Goal: Book appointment/travel/reservation

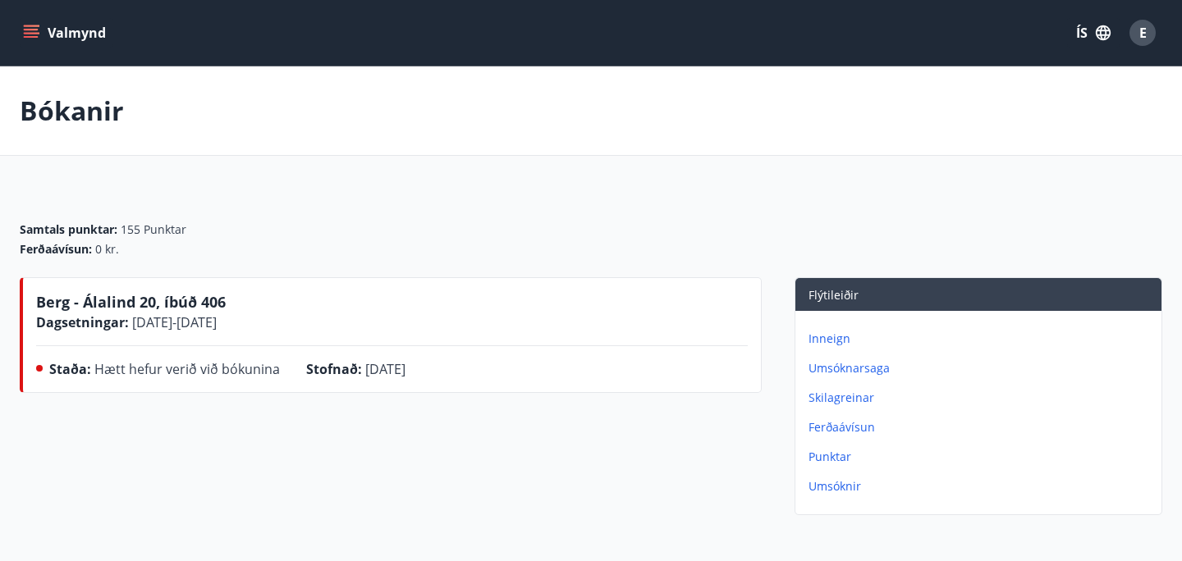
click at [66, 11] on div "Valmynd ÍS E" at bounding box center [591, 33] width 1182 height 66
click at [60, 28] on button "Valmynd" at bounding box center [66, 33] width 93 height 30
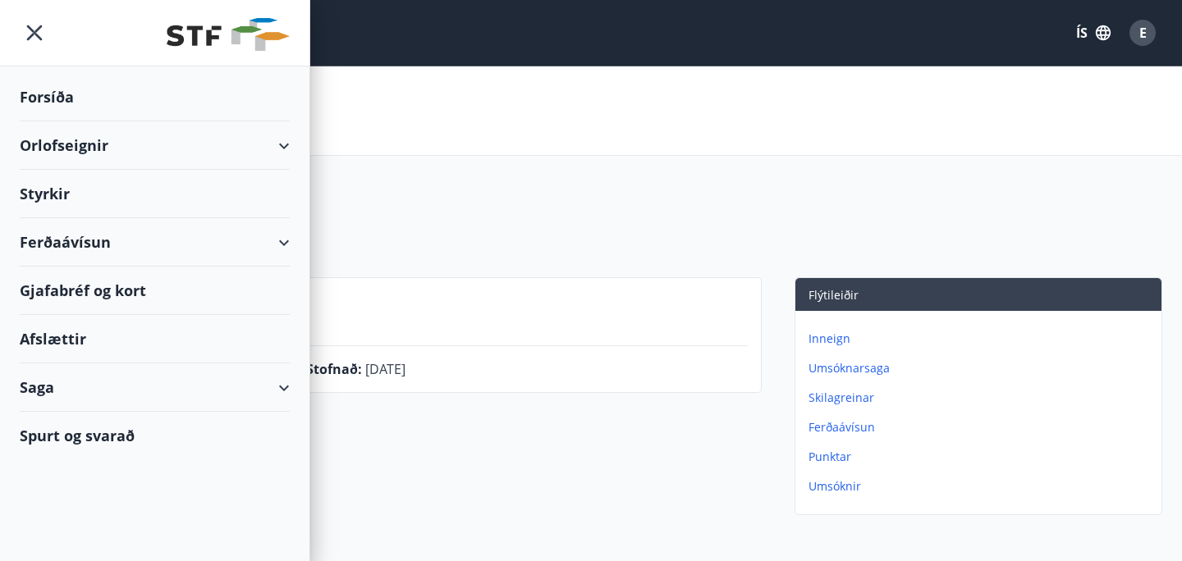
click at [107, 153] on div "Orlofseignir" at bounding box center [155, 145] width 270 height 48
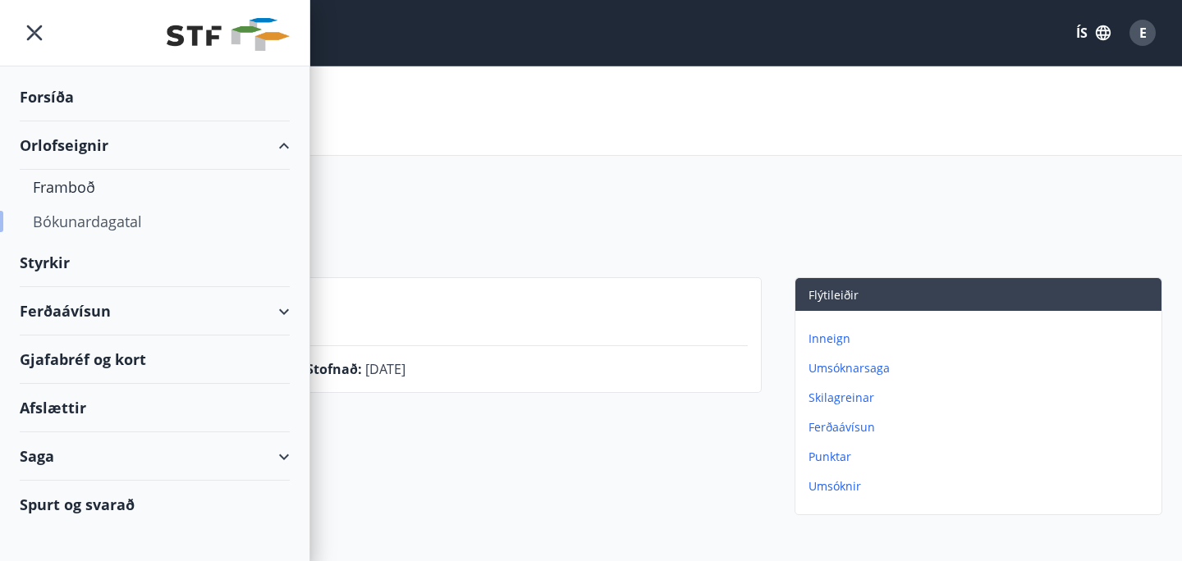
click at [99, 222] on div "Bókunardagatal" at bounding box center [155, 221] width 244 height 34
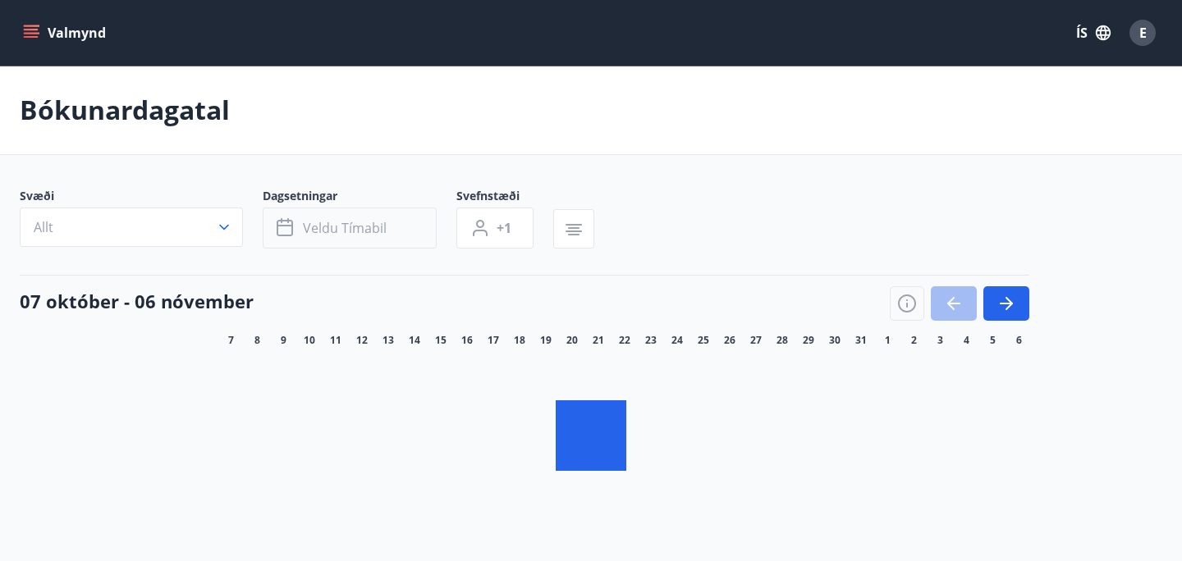
click at [392, 241] on button "Veldu tímabil" at bounding box center [350, 228] width 174 height 41
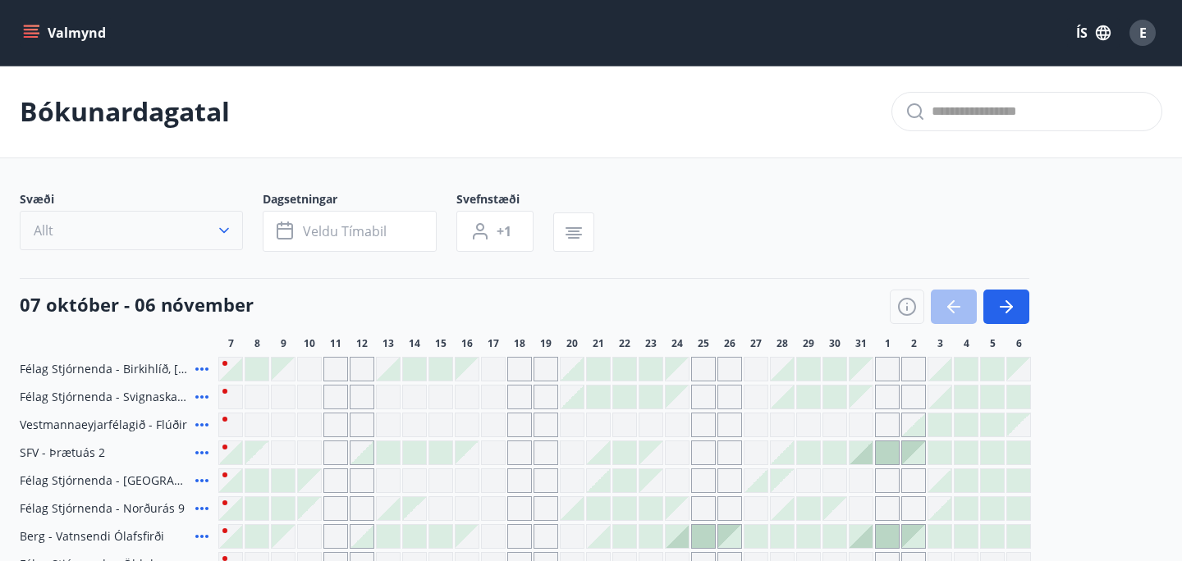
click at [233, 243] on button "Allt" at bounding box center [131, 230] width 223 height 39
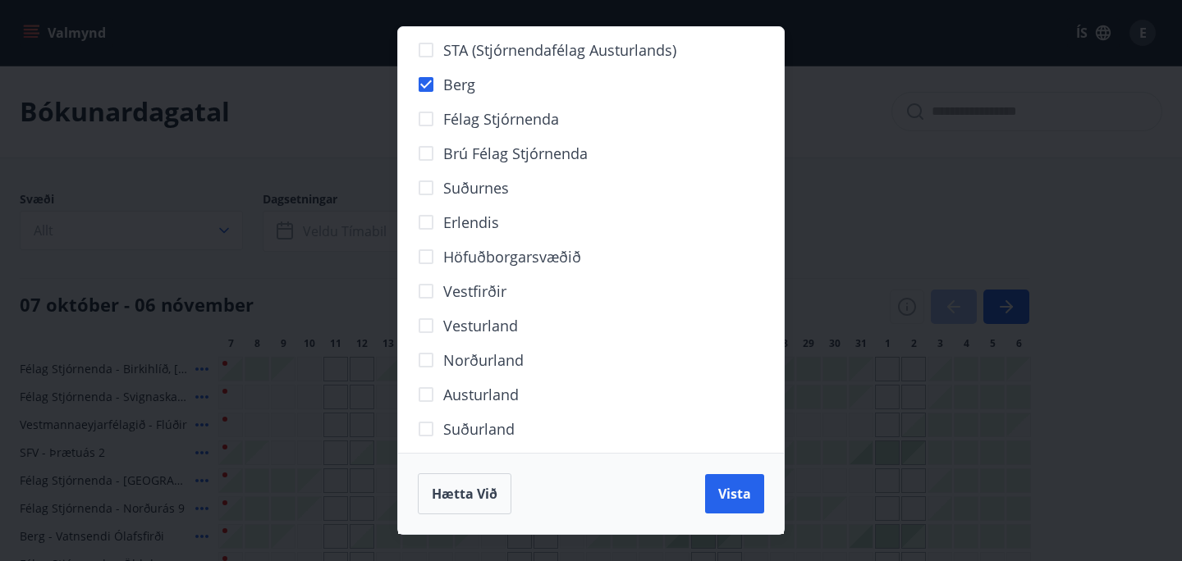
scroll to position [81, 0]
click at [737, 497] on span "Vista" at bounding box center [734, 494] width 33 height 18
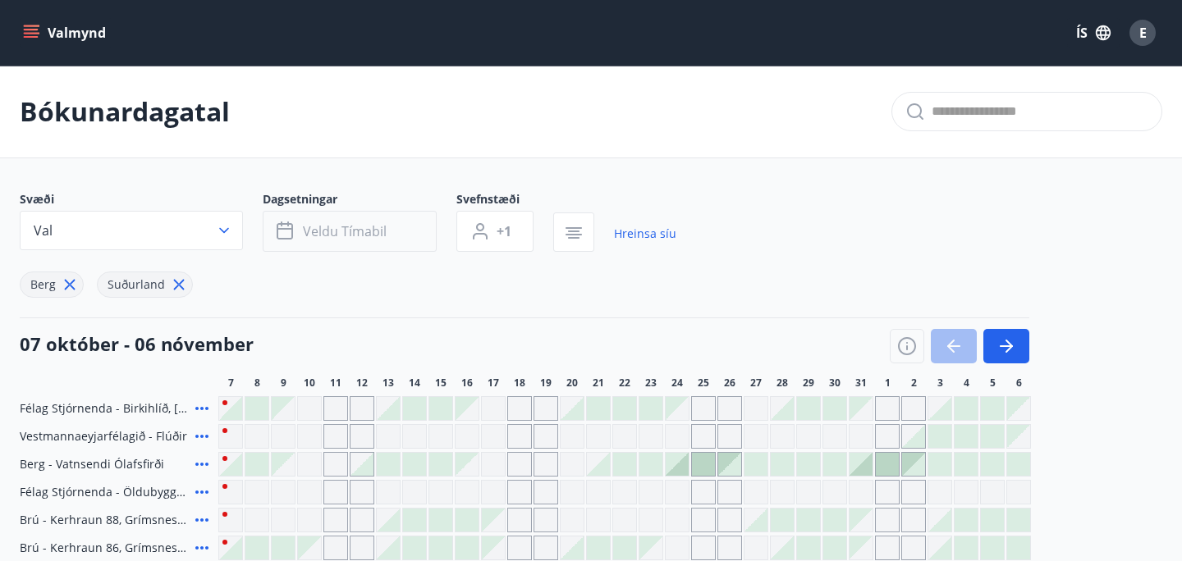
click at [332, 240] on button "Veldu tímabil" at bounding box center [350, 231] width 174 height 41
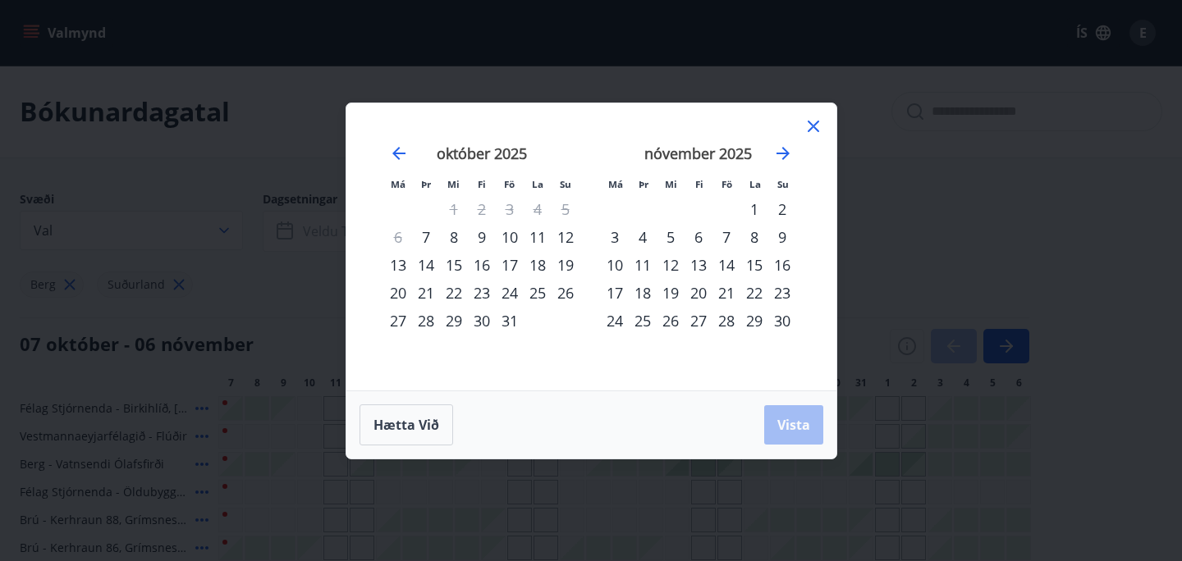
click at [665, 237] on div "5" at bounding box center [670, 237] width 28 height 28
click at [782, 241] on div "9" at bounding box center [782, 237] width 28 height 28
click at [789, 417] on span "Vista" at bounding box center [793, 425] width 33 height 18
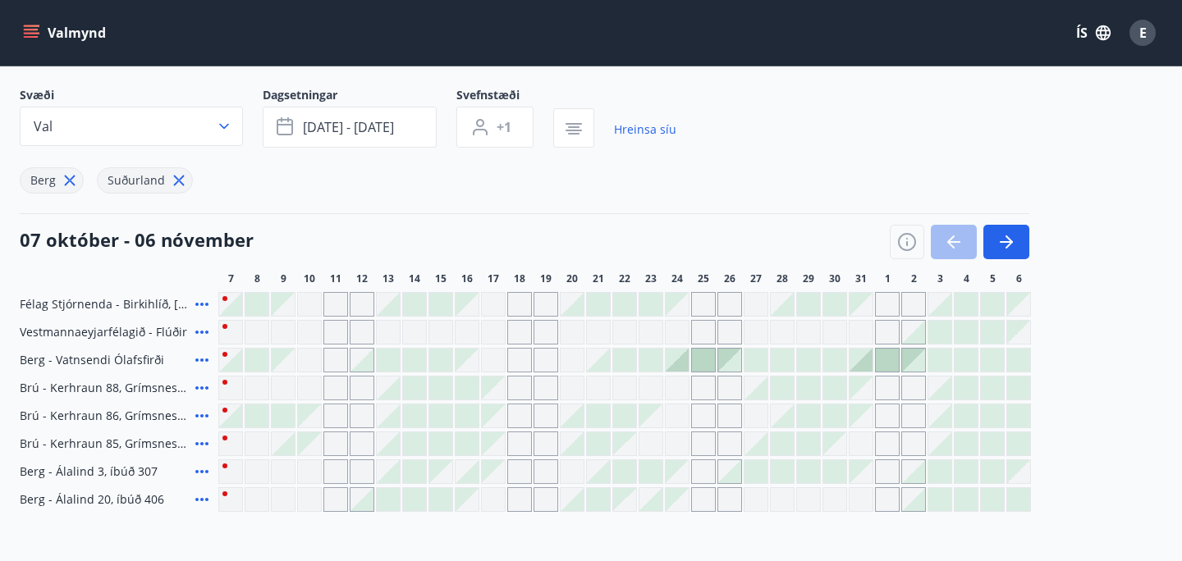
scroll to position [103, 0]
click at [379, 130] on span "[DATE] - [DATE]" at bounding box center [348, 128] width 91 height 18
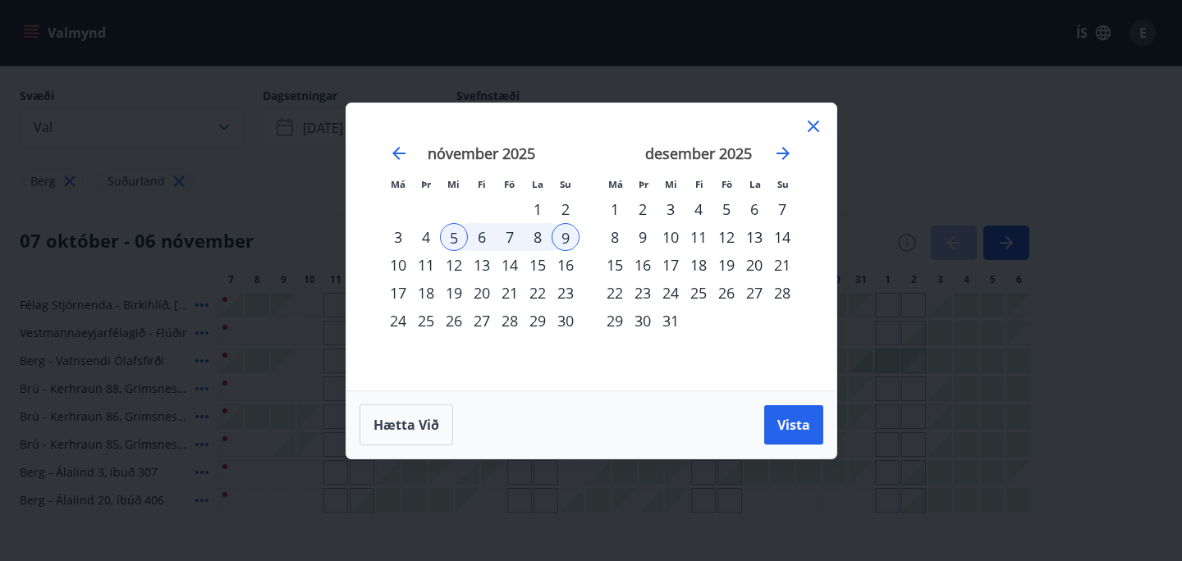
click at [284, 234] on div "Má Þr Mi Fi Fö La Su Má Þr Mi Fi Fö La Su [DATE] 1 2 3 4 5 6 7 8 9 10 11 12 13 …" at bounding box center [591, 280] width 1182 height 561
click at [822, 121] on icon at bounding box center [813, 127] width 20 height 20
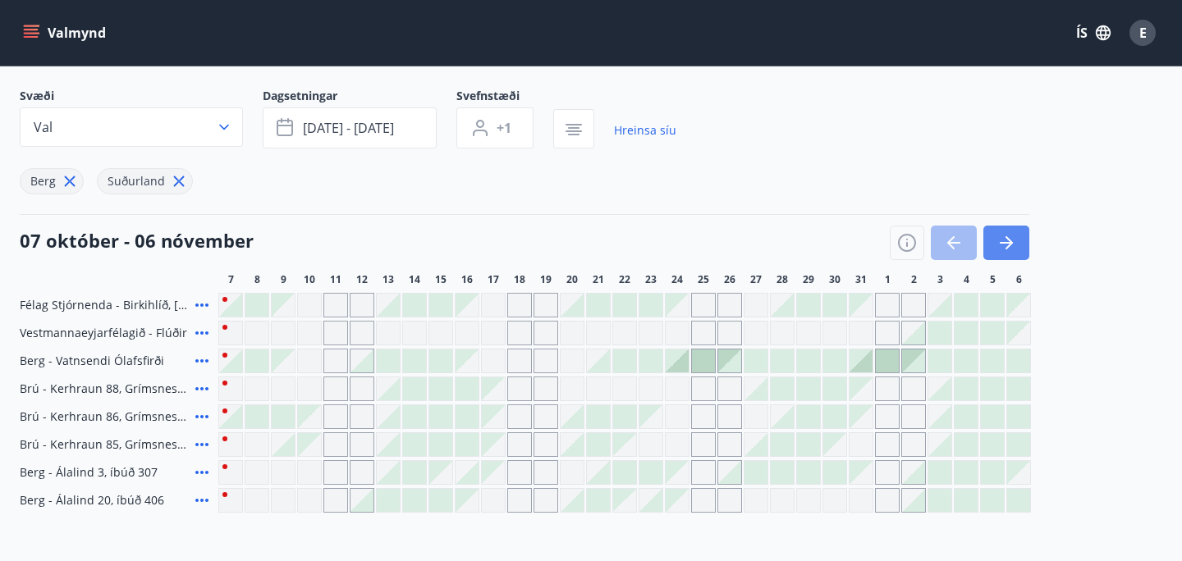
click at [990, 243] on button "button" at bounding box center [1006, 243] width 46 height 34
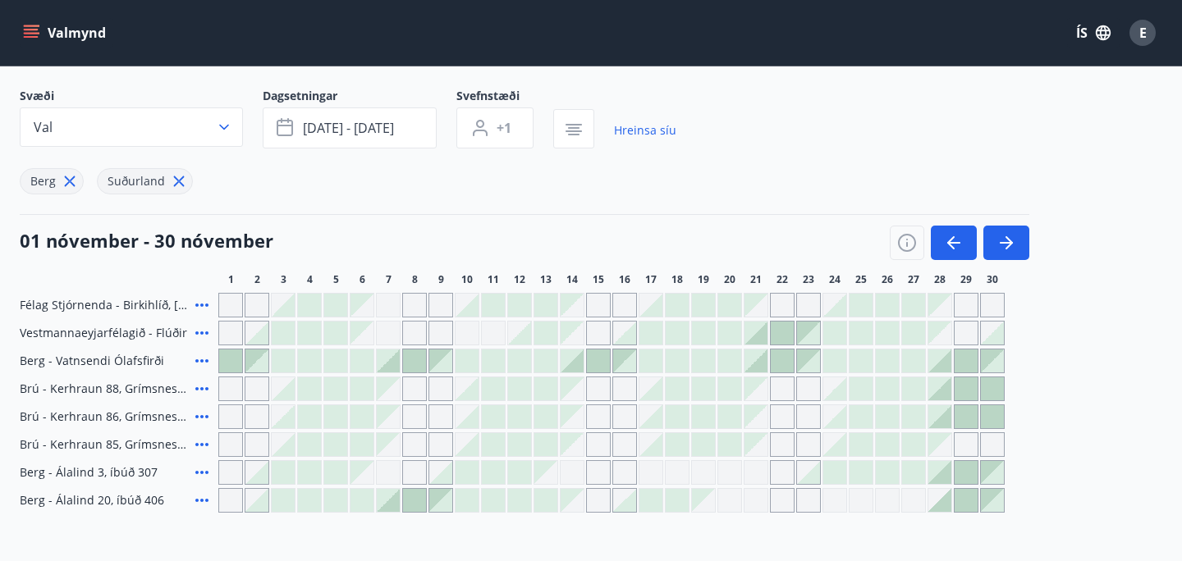
click at [324, 500] on div at bounding box center [335, 500] width 23 height 23
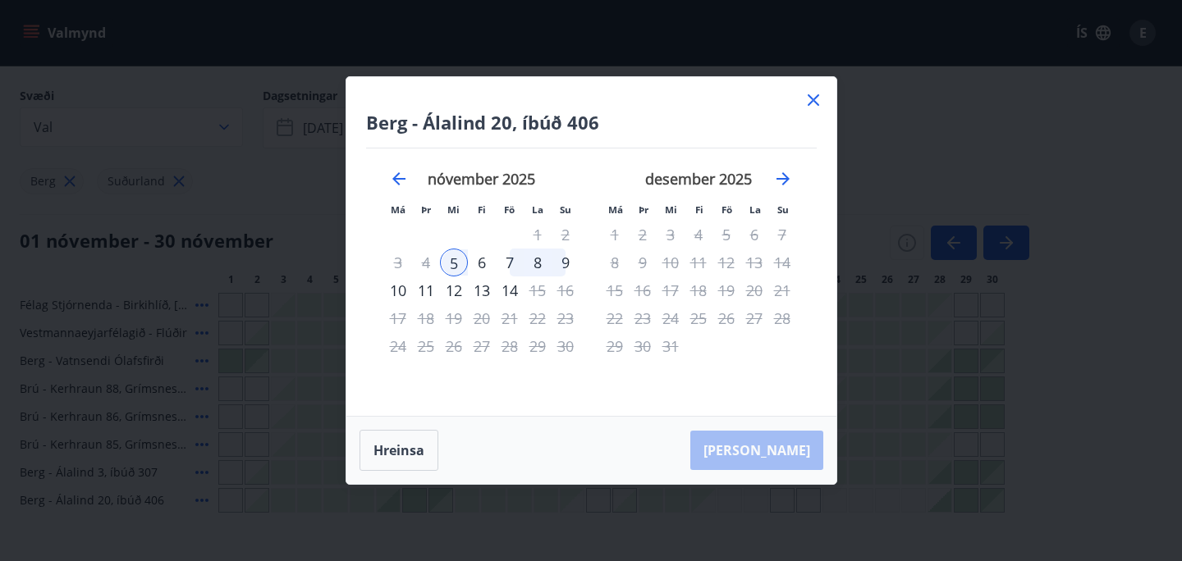
click at [564, 263] on div "9" at bounding box center [565, 263] width 28 height 28
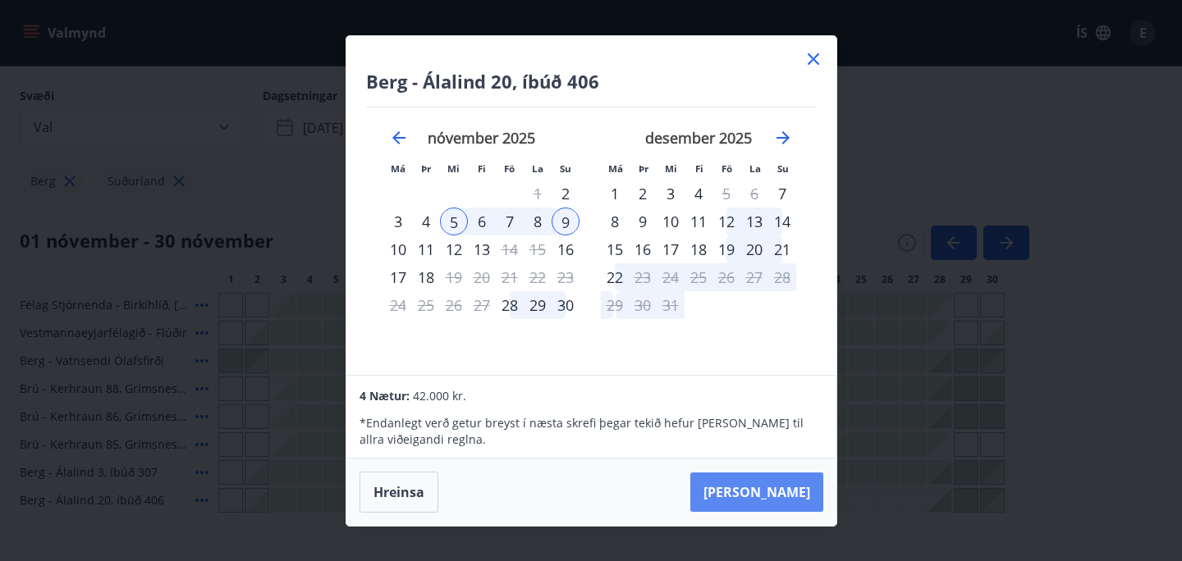
click at [783, 487] on button "[PERSON_NAME]" at bounding box center [756, 492] width 133 height 39
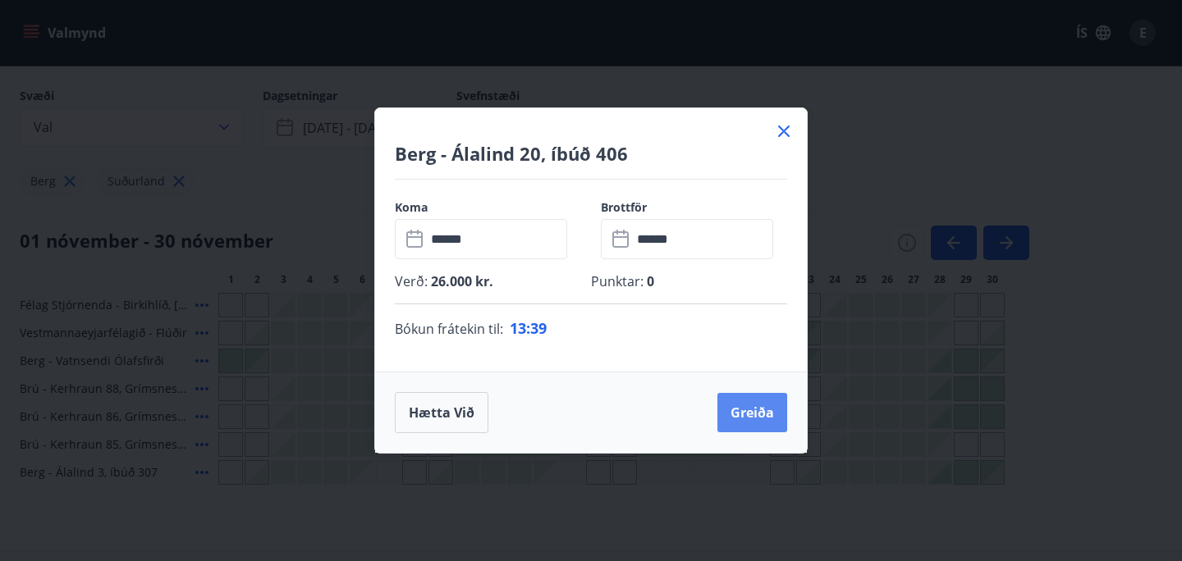
click at [739, 413] on button "Greiða" at bounding box center [752, 412] width 70 height 39
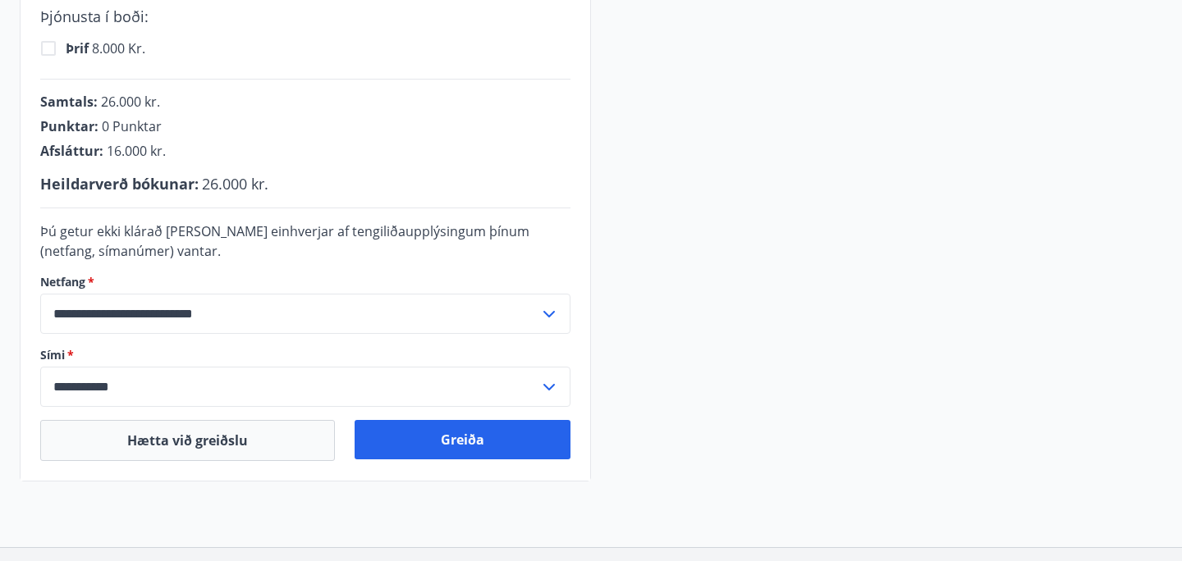
scroll to position [635, 0]
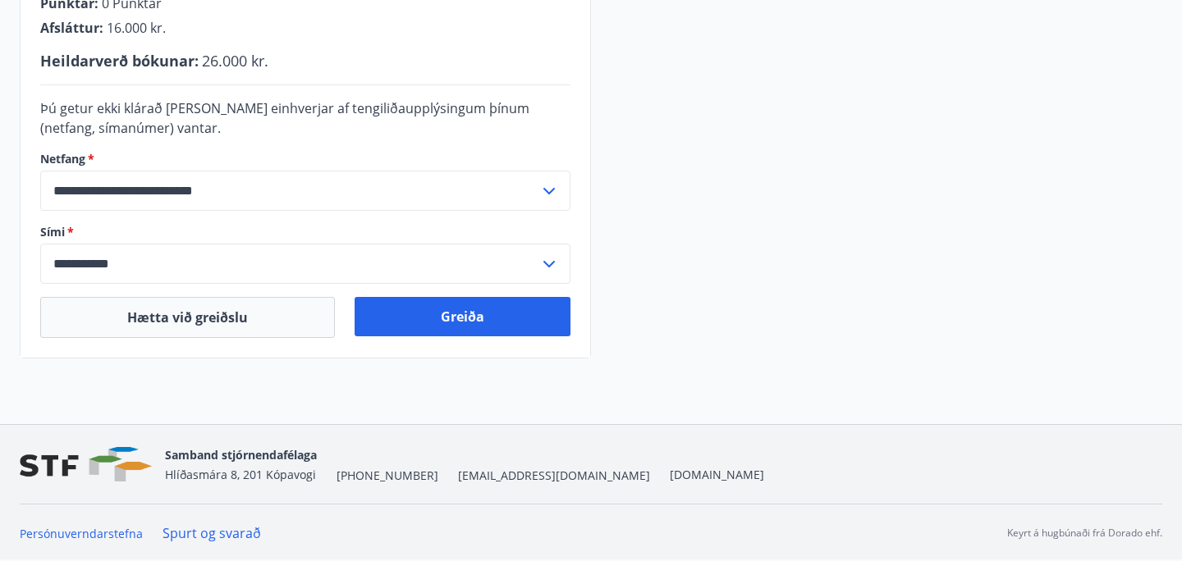
click at [427, 198] on input "**********" at bounding box center [289, 191] width 499 height 40
click at [172, 254] on li "Skrá nýtt netfang" at bounding box center [305, 255] width 528 height 30
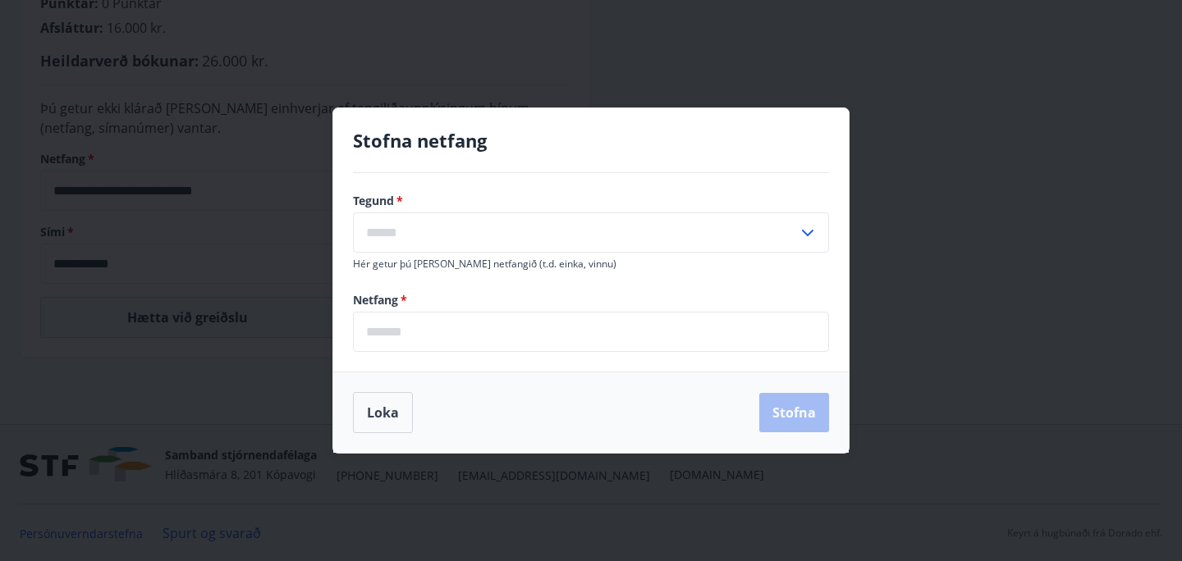
click at [493, 239] on input "text" at bounding box center [575, 233] width 445 height 40
click at [536, 179] on div "Tegund   * [PERSON_NAME] ​ Hér getur þú [PERSON_NAME] netfangið (t.d. einka, vi…" at bounding box center [590, 272] width 515 height 199
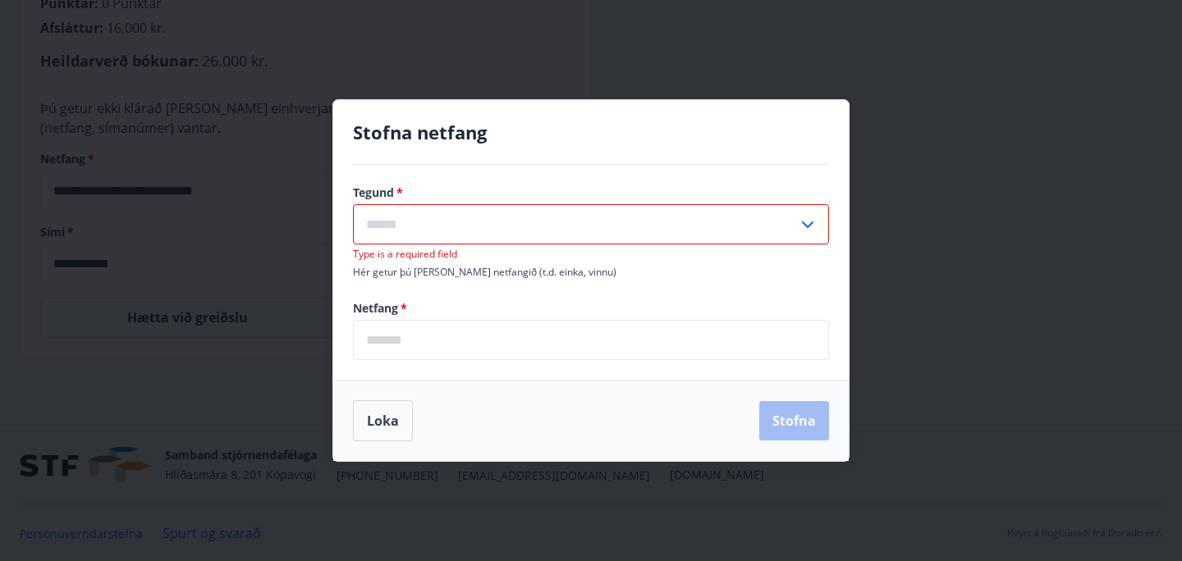
click at [514, 226] on input "text" at bounding box center [575, 224] width 445 height 40
click at [478, 282] on li "Annað" at bounding box center [591, 289] width 474 height 30
type input "*****"
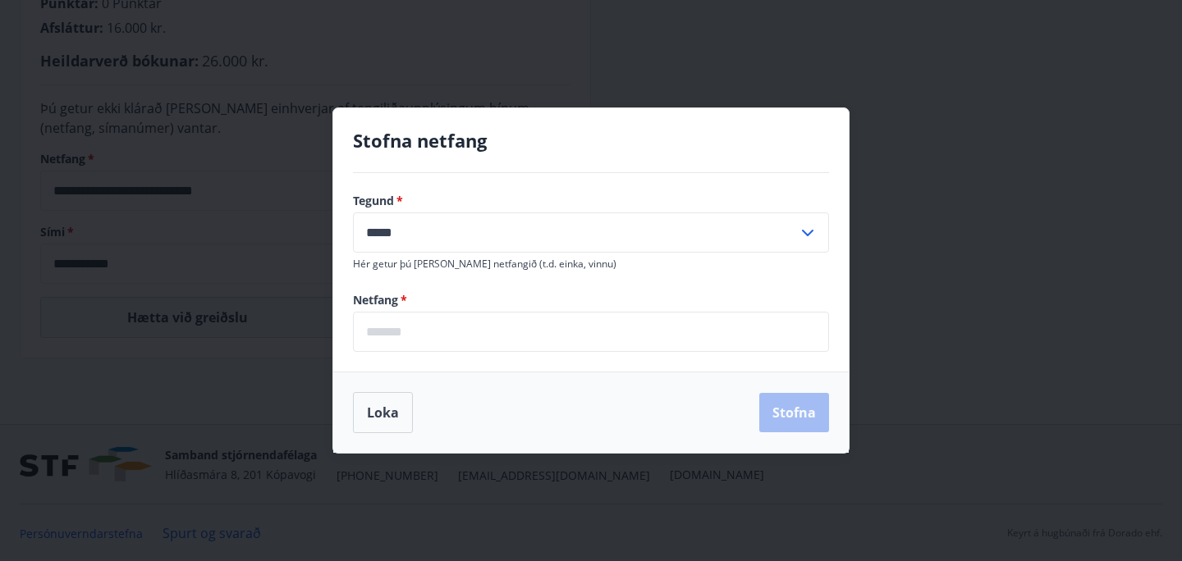
click at [435, 337] on input "email" at bounding box center [591, 332] width 476 height 40
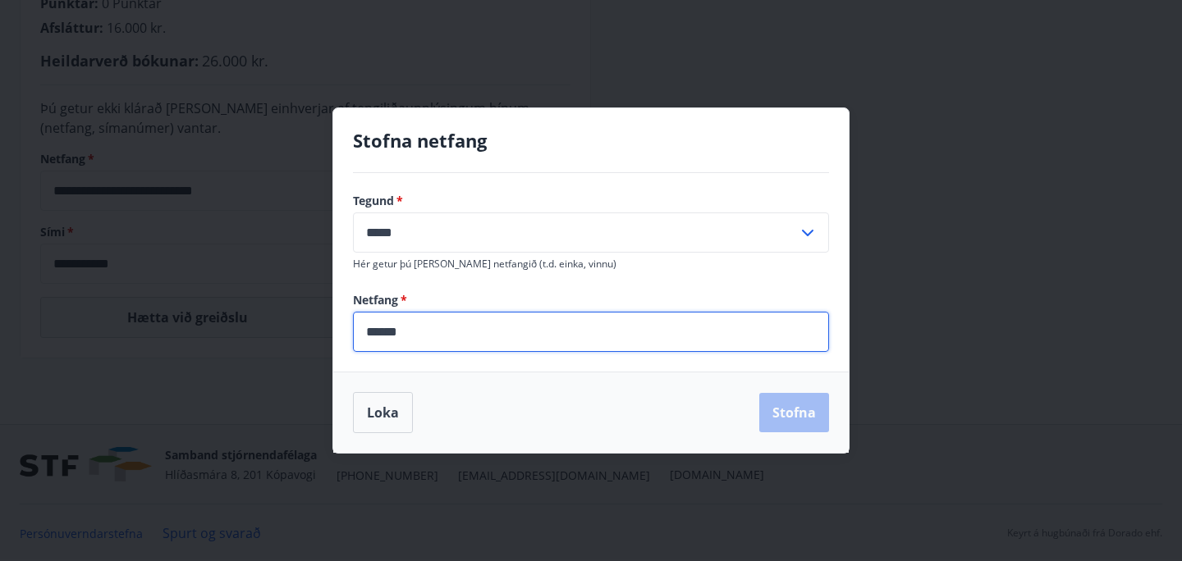
type input "**********"
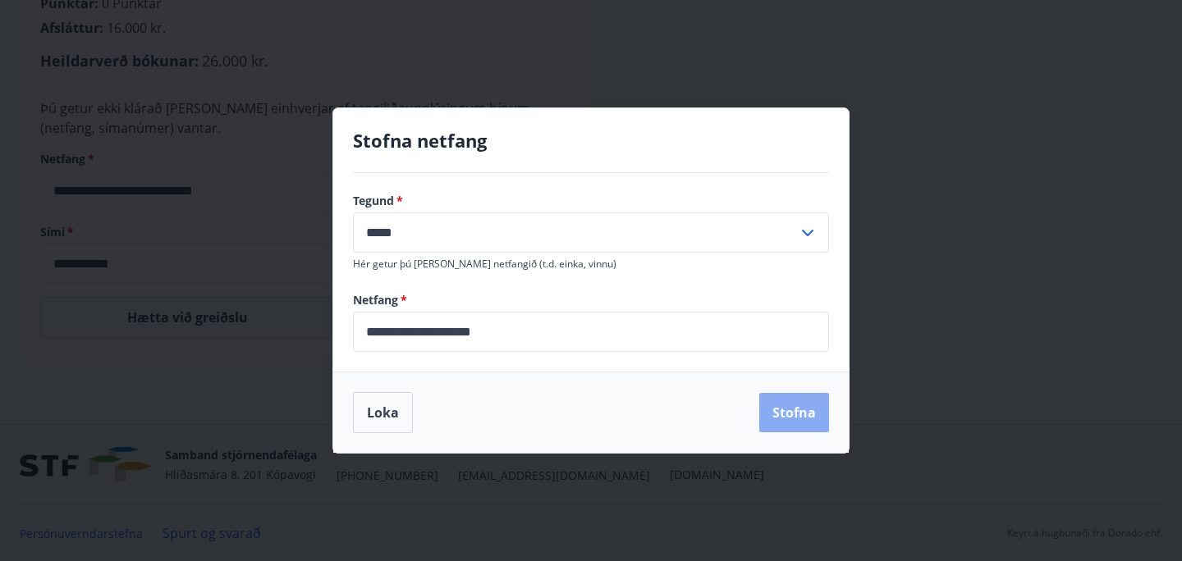
click at [790, 424] on button "Stofna" at bounding box center [794, 412] width 70 height 39
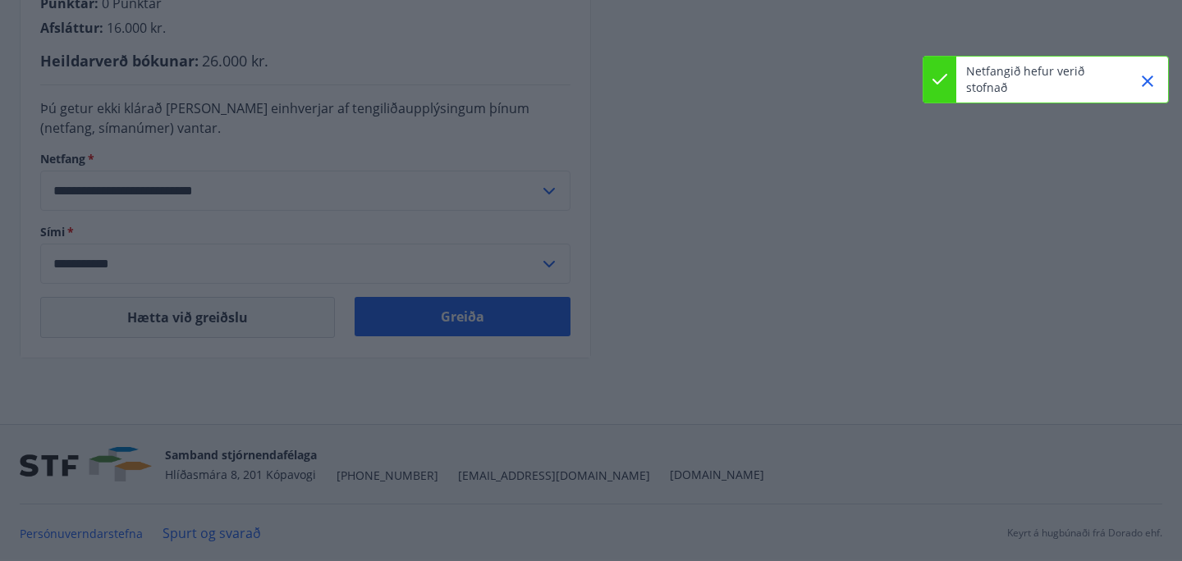
type input "**********"
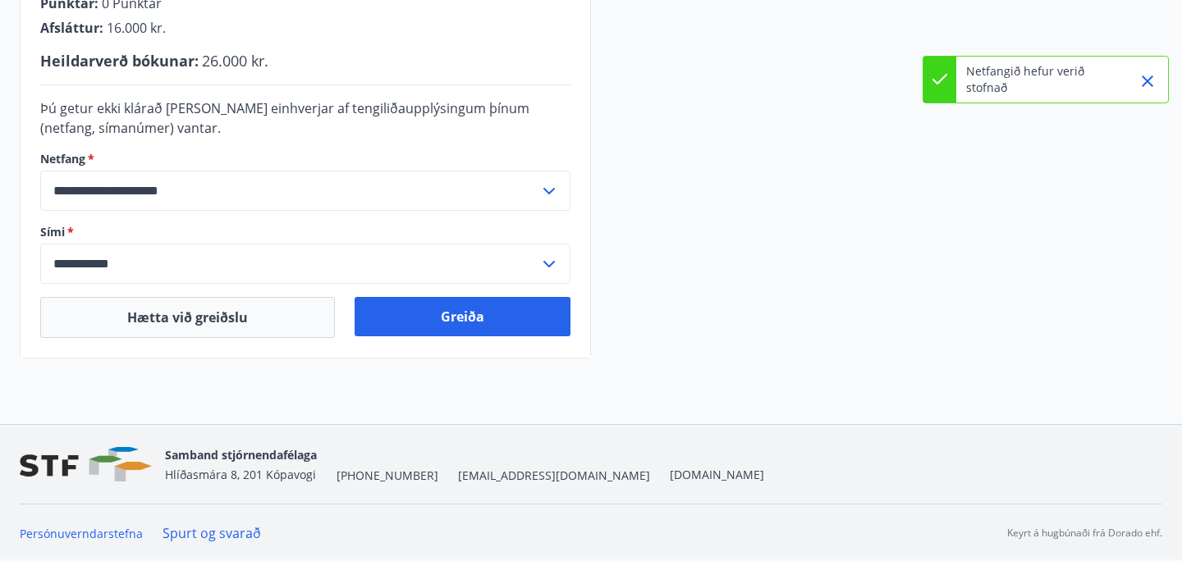
click at [540, 272] on icon at bounding box center [549, 264] width 20 height 20
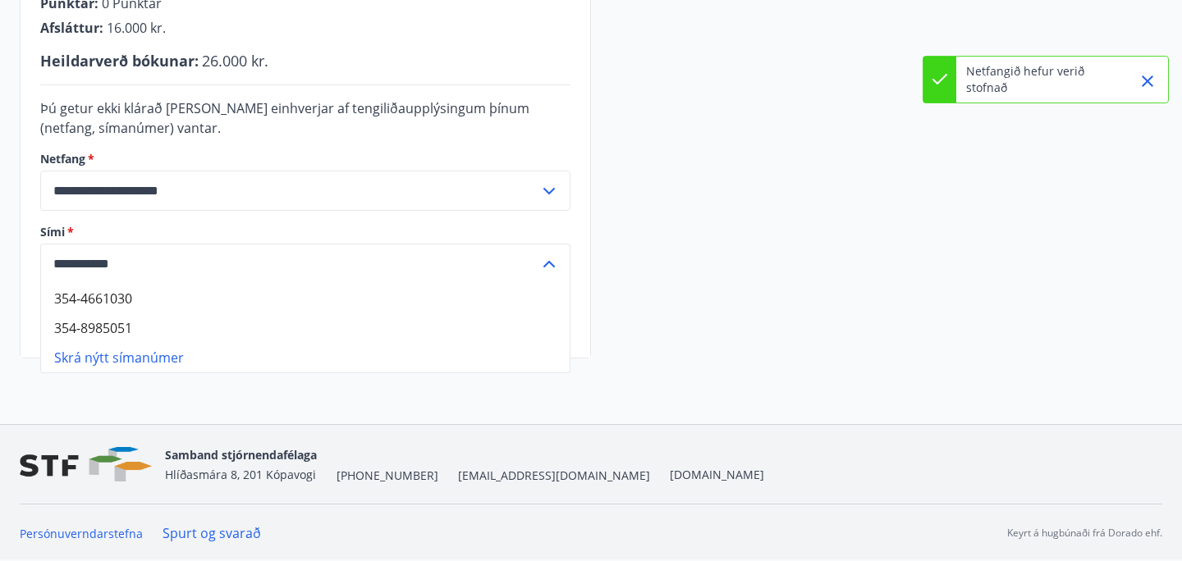
click at [312, 359] on li "Skrá nýtt símanúmer" at bounding box center [305, 358] width 528 height 30
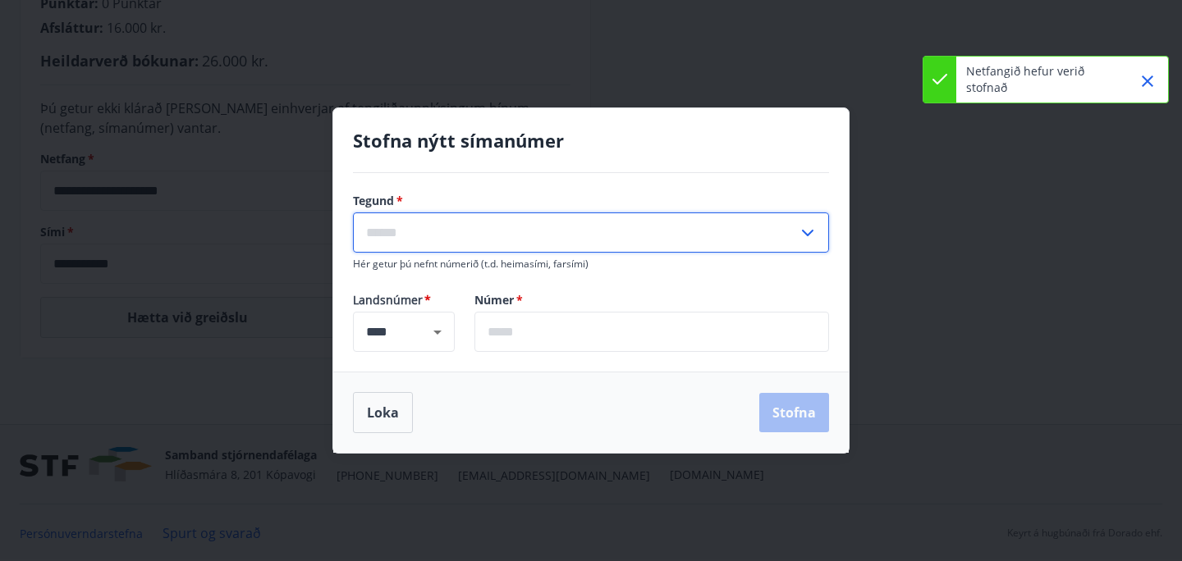
click at [484, 235] on input "text" at bounding box center [575, 233] width 445 height 40
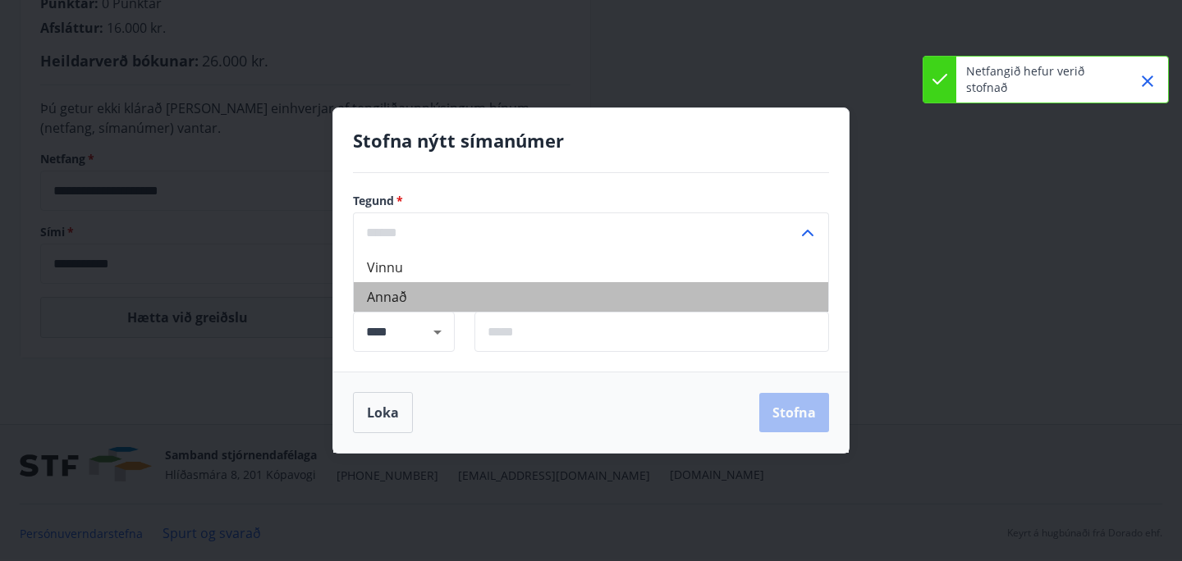
click at [430, 292] on li "Annað" at bounding box center [591, 297] width 474 height 30
type input "*****"
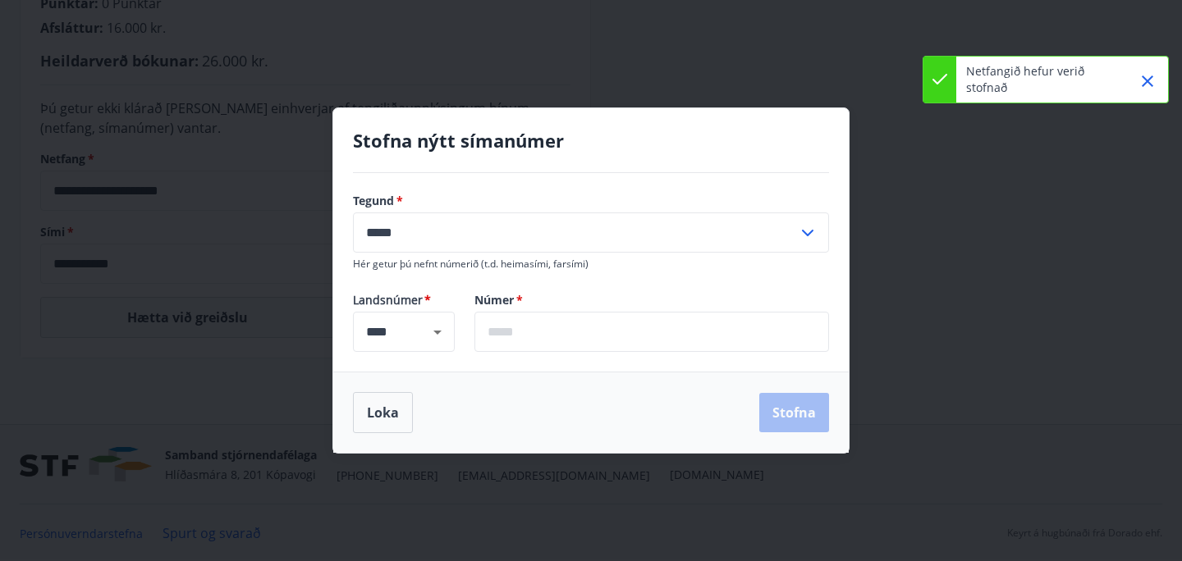
click at [523, 326] on input "text" at bounding box center [651, 332] width 354 height 40
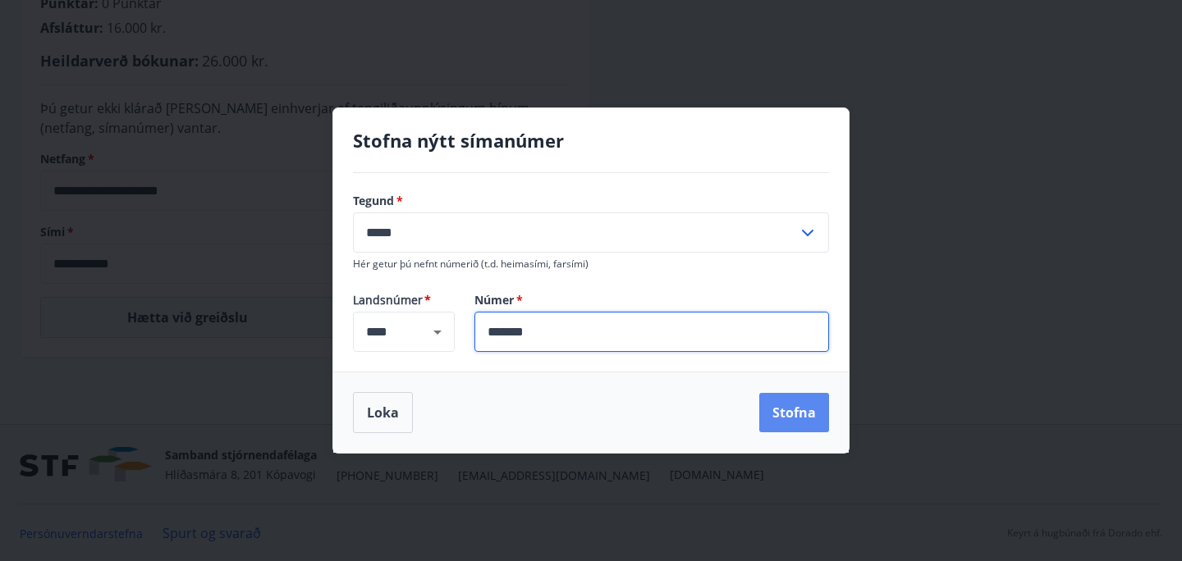
type input "*******"
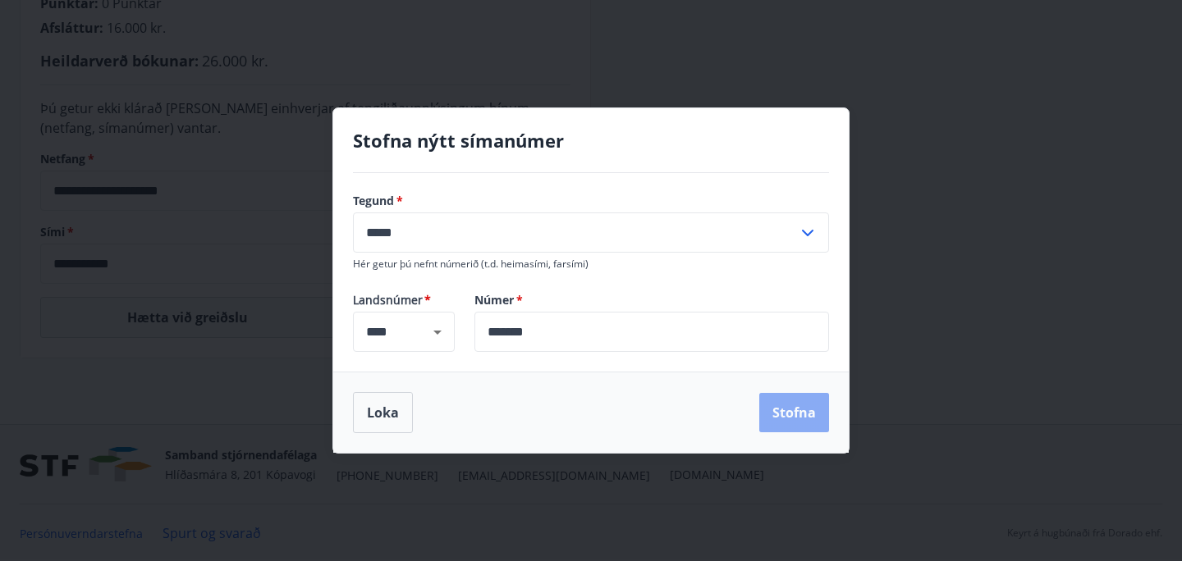
click at [793, 425] on button "Stofna" at bounding box center [794, 412] width 70 height 39
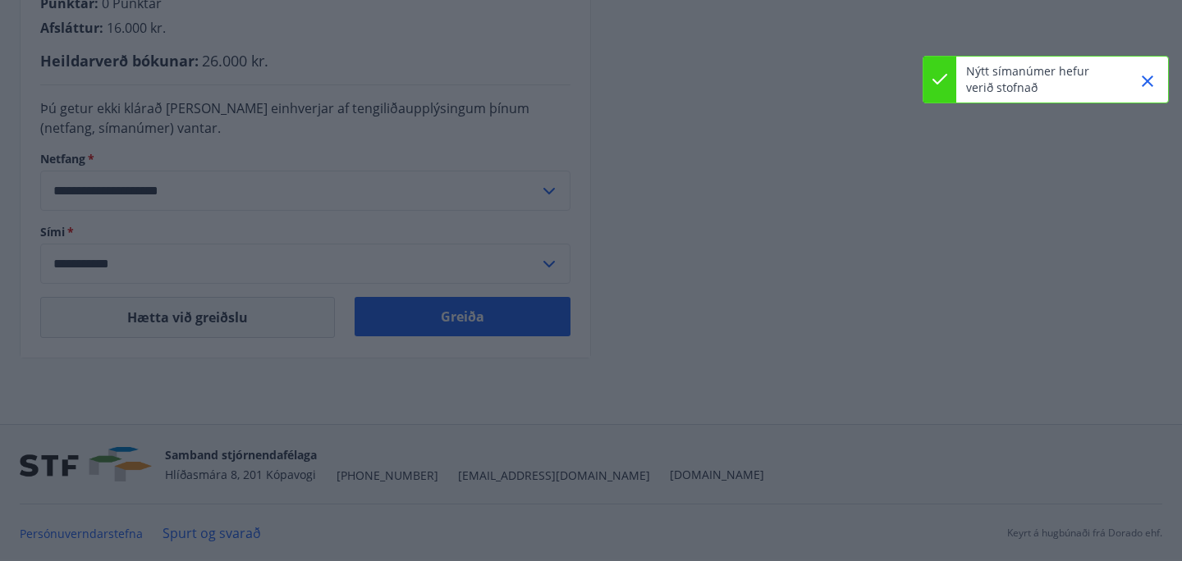
type input "**********"
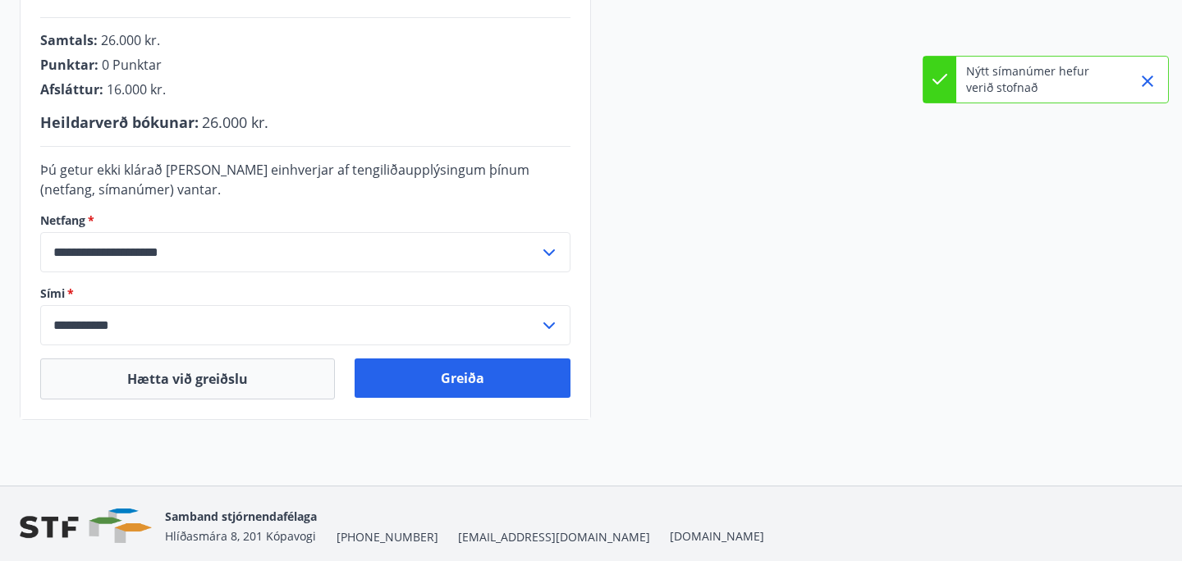
scroll to position [609, 0]
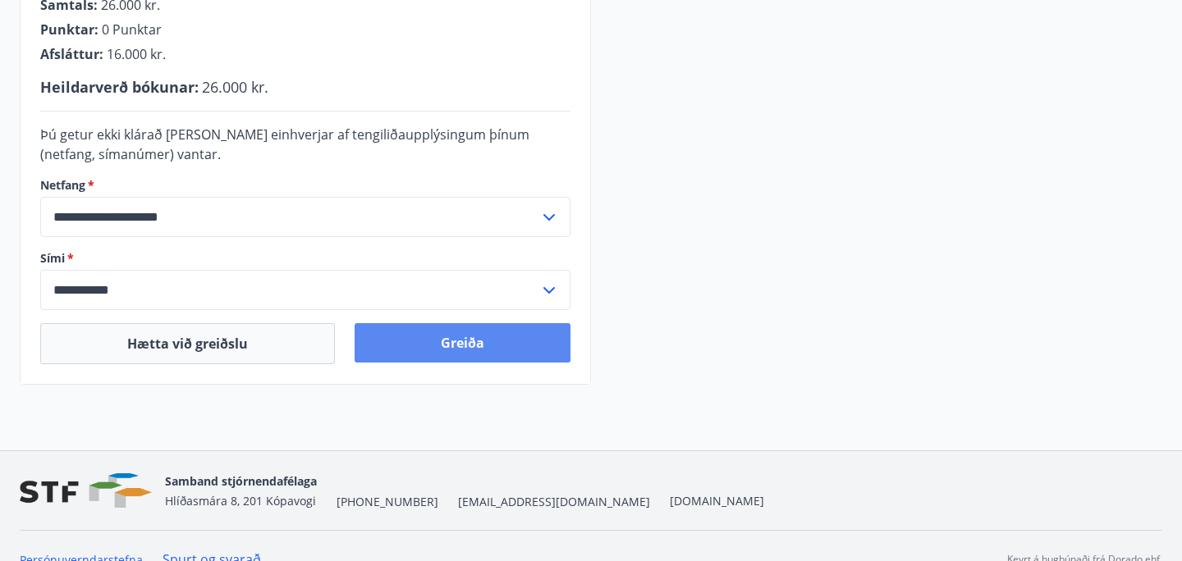
click at [481, 349] on button "Greiða" at bounding box center [462, 342] width 216 height 39
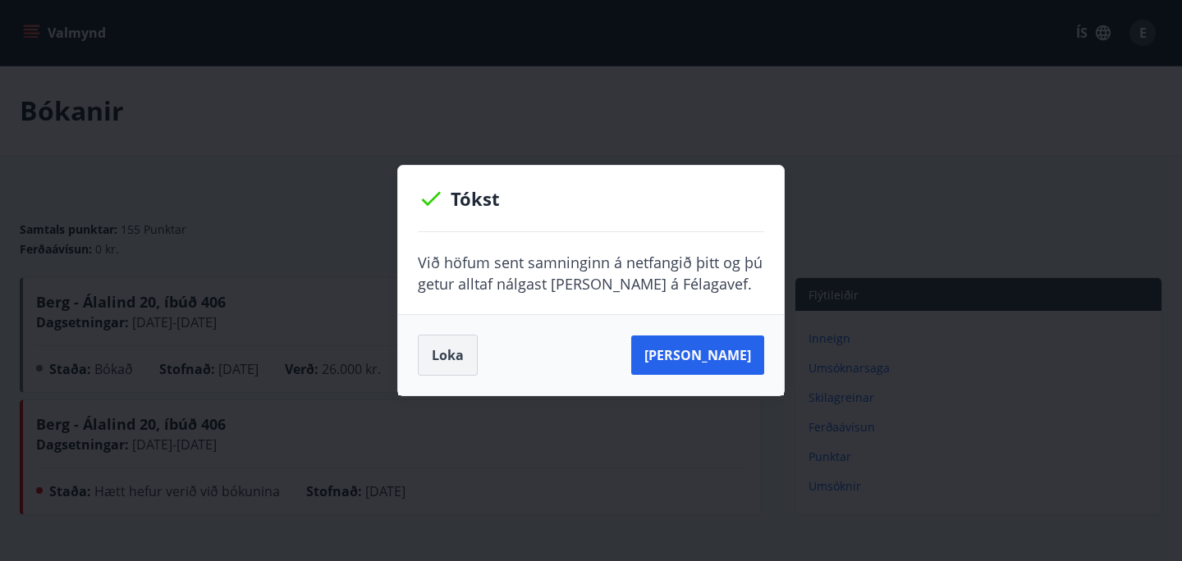
click at [453, 355] on button "Loka" at bounding box center [448, 355] width 60 height 41
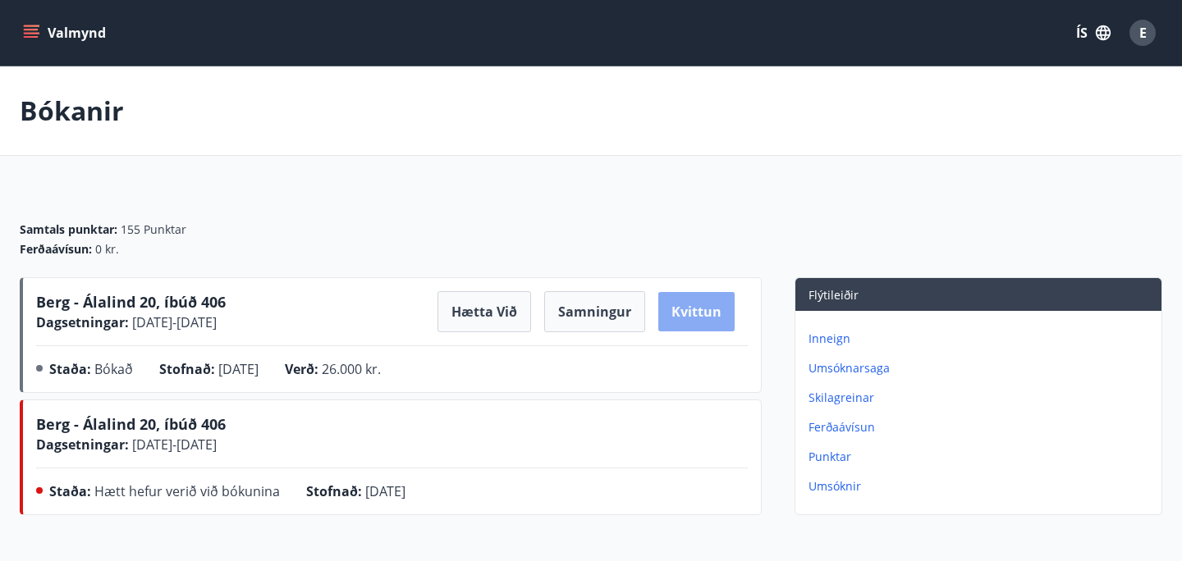
click at [719, 318] on button "Kvittun" at bounding box center [696, 311] width 76 height 39
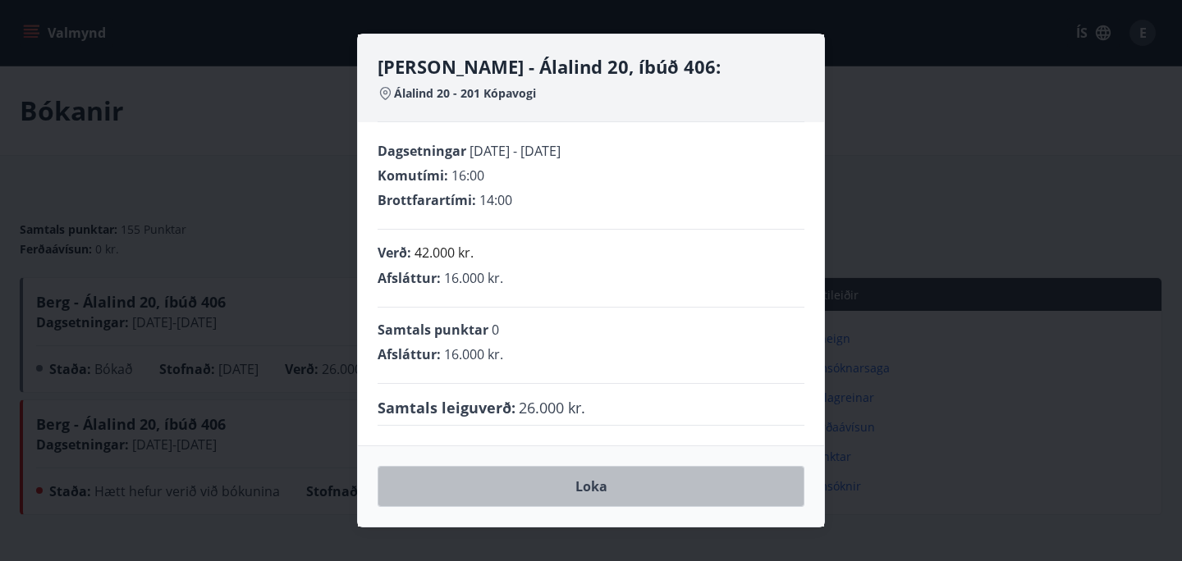
click at [570, 498] on button "Loka" at bounding box center [590, 486] width 427 height 41
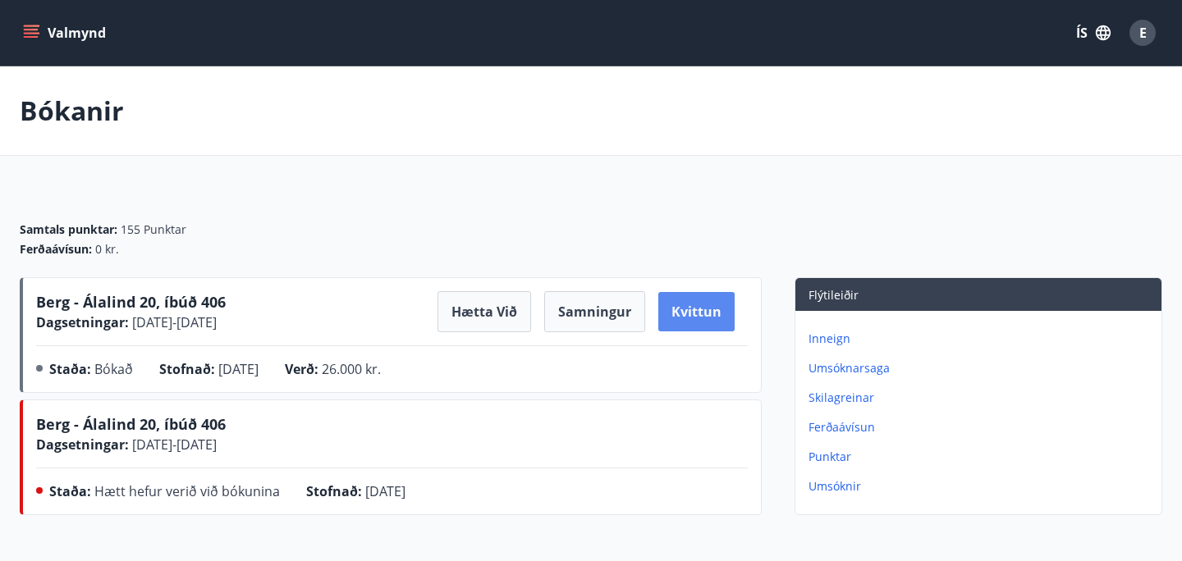
click at [686, 321] on button "Kvittun" at bounding box center [696, 311] width 76 height 39
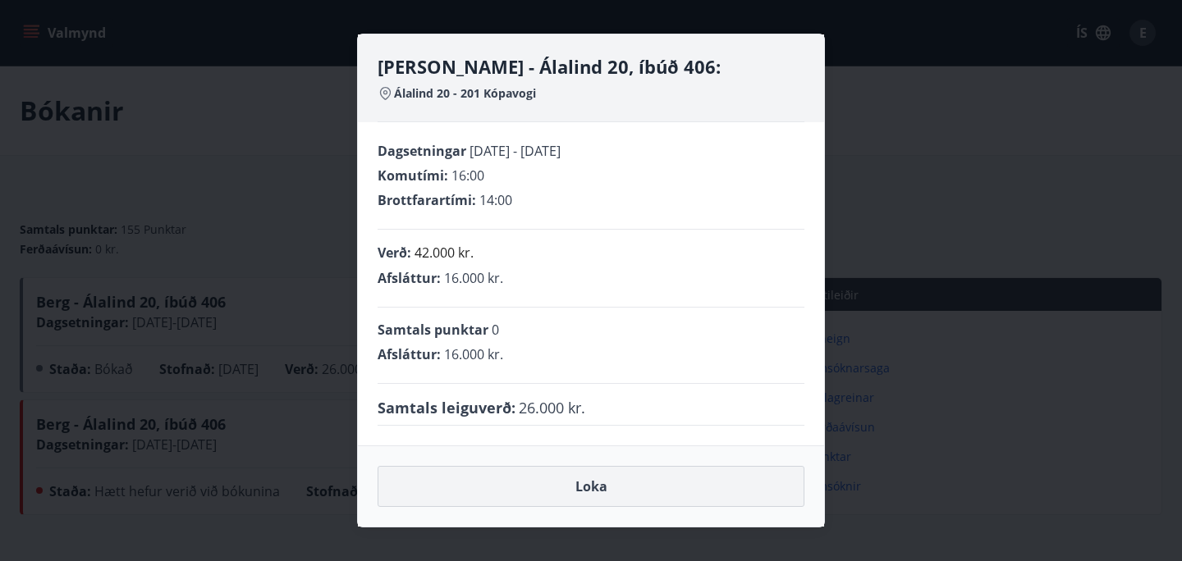
click at [629, 497] on button "Loka" at bounding box center [590, 486] width 427 height 41
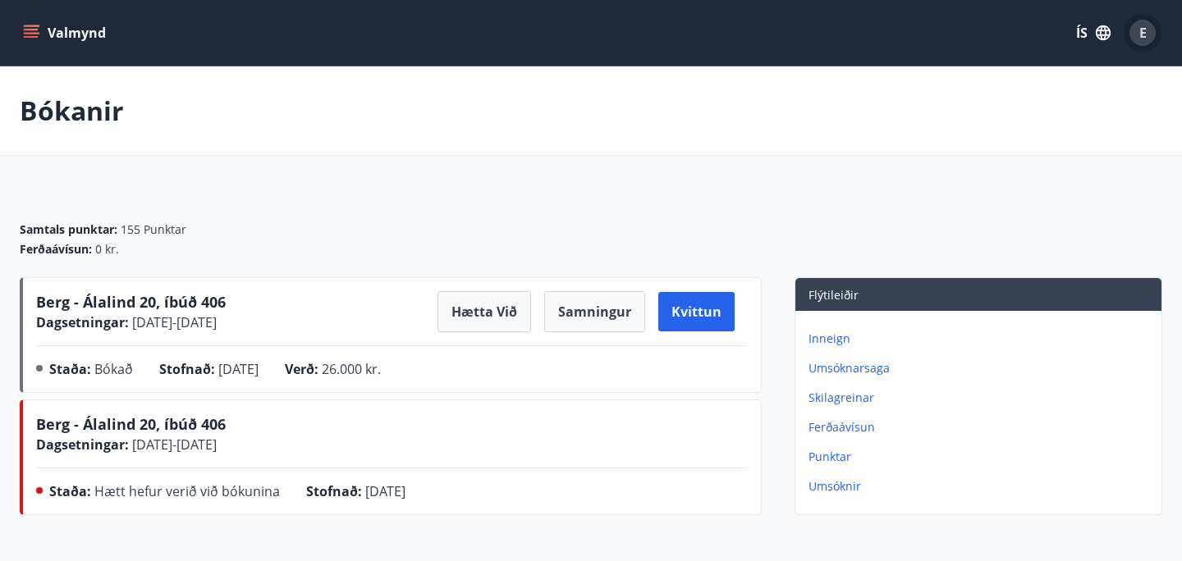
click at [1142, 44] on div "E" at bounding box center [1142, 33] width 26 height 26
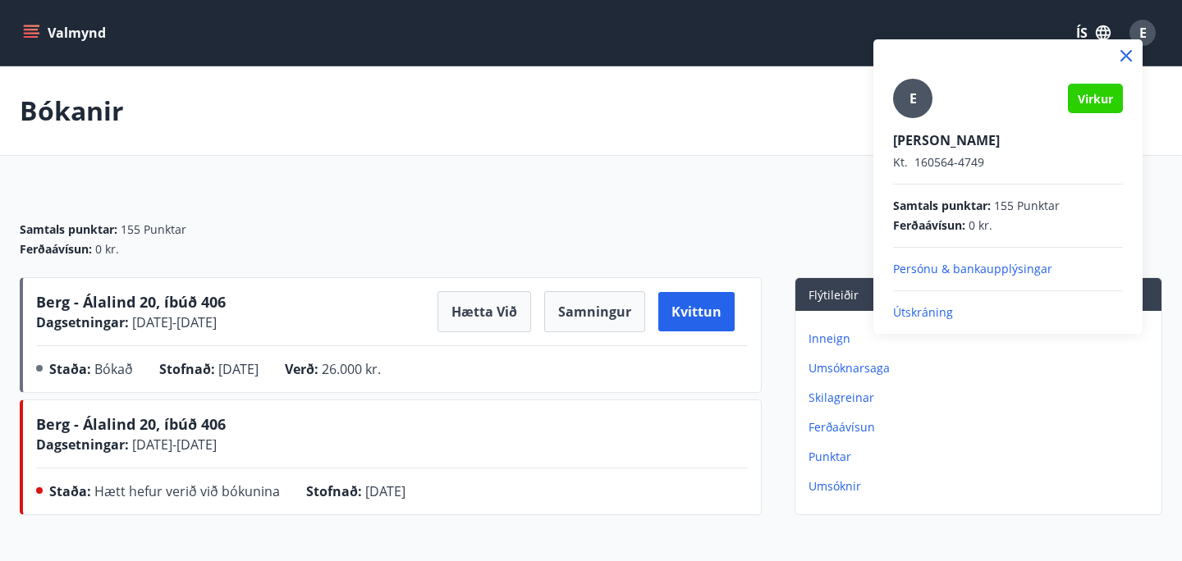
click at [937, 314] on p "Útskráning" at bounding box center [1008, 312] width 230 height 16
